Goal: Task Accomplishment & Management: Manage account settings

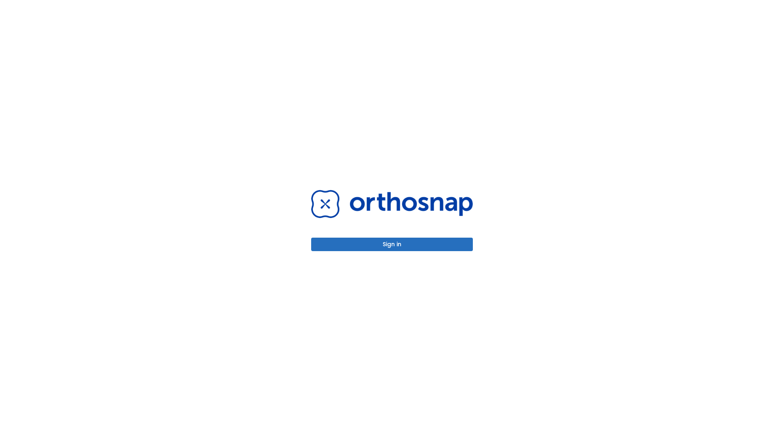
click at [392, 244] on button "Sign in" at bounding box center [392, 244] width 162 height 13
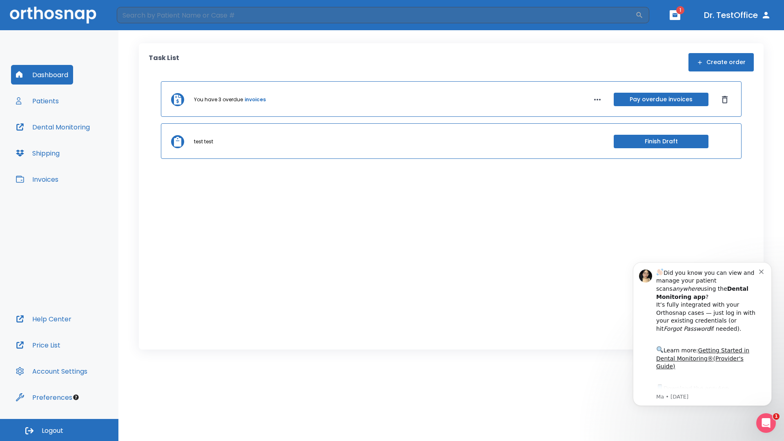
click at [59, 430] on span "Logout" at bounding box center [53, 430] width 22 height 9
